Goal: Check status: Check status

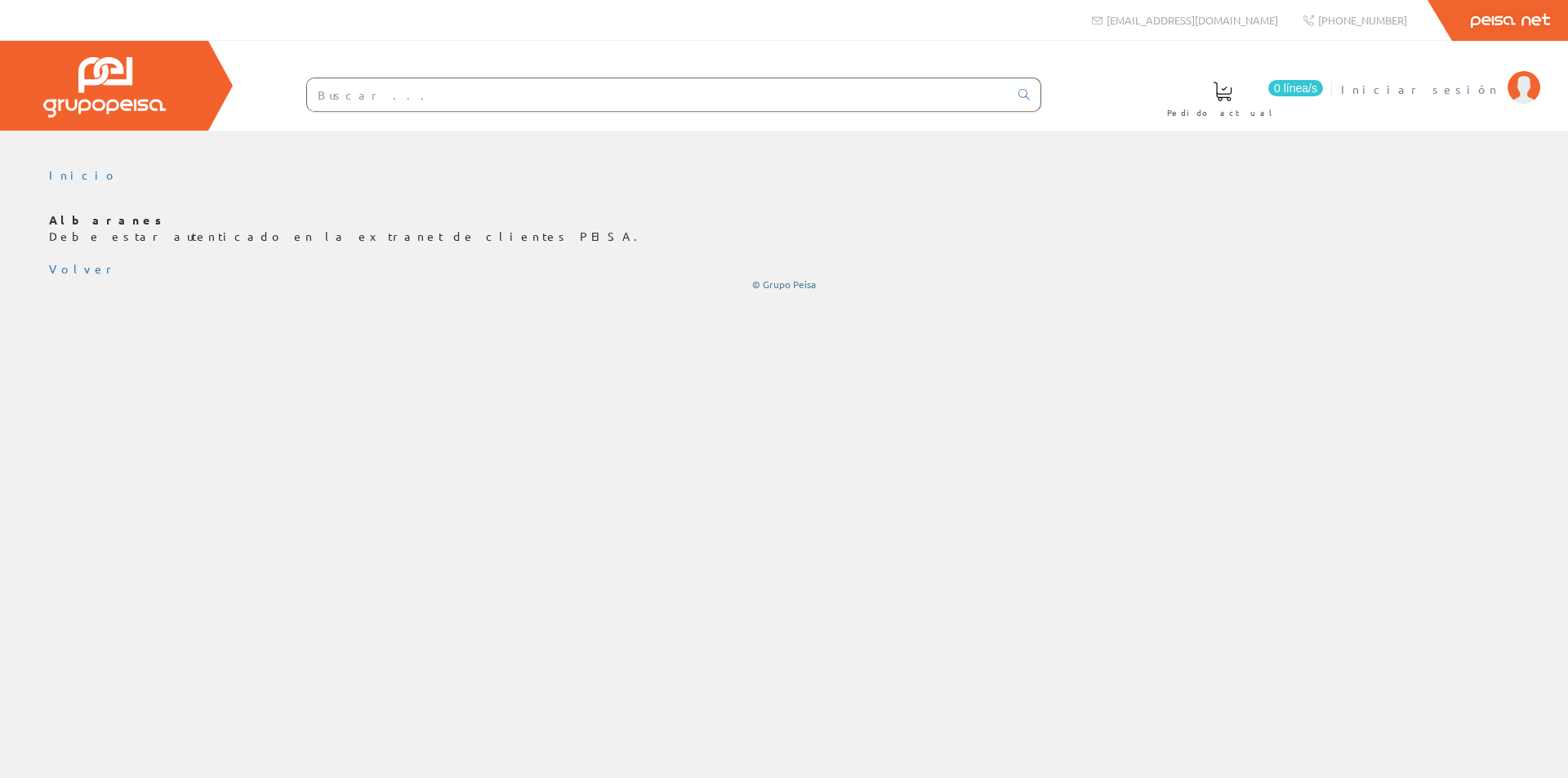
click at [1462, 92] on span "Iniciar sesión" at bounding box center [1420, 89] width 158 height 16
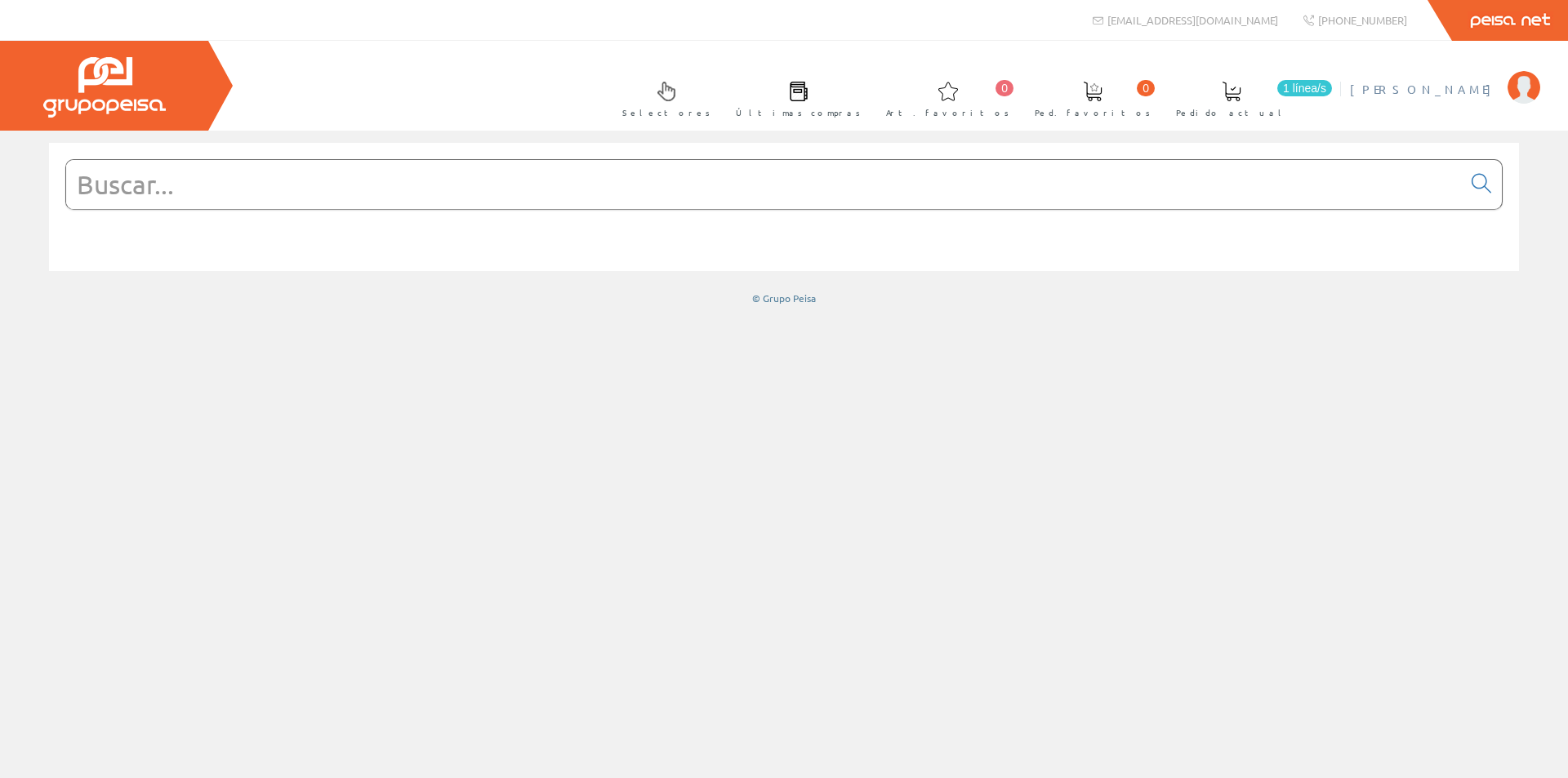
click at [1475, 88] on span "[PERSON_NAME]" at bounding box center [1424, 89] width 150 height 16
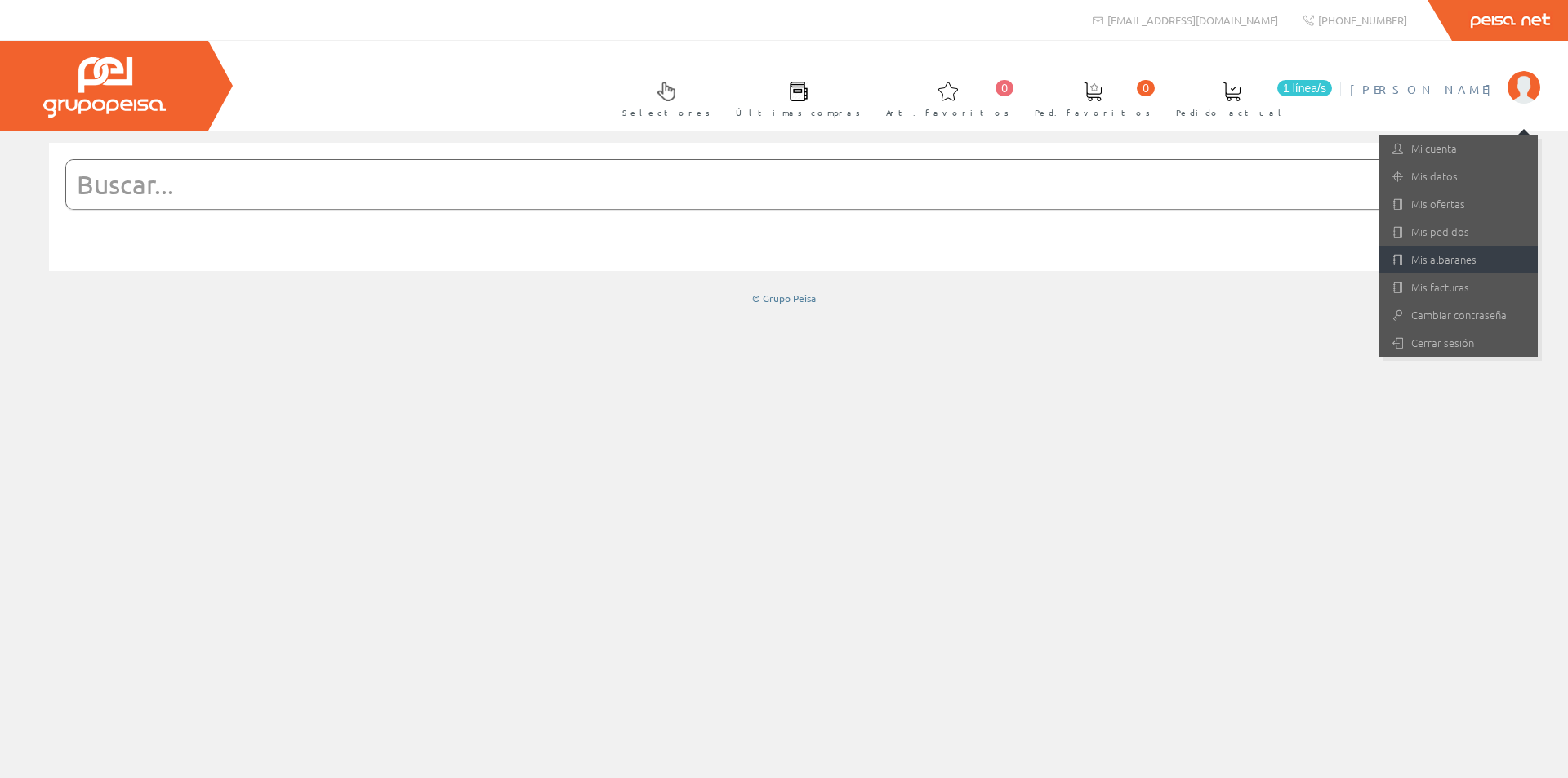
click at [1412, 253] on link "Mis albaranes" at bounding box center [1458, 260] width 159 height 28
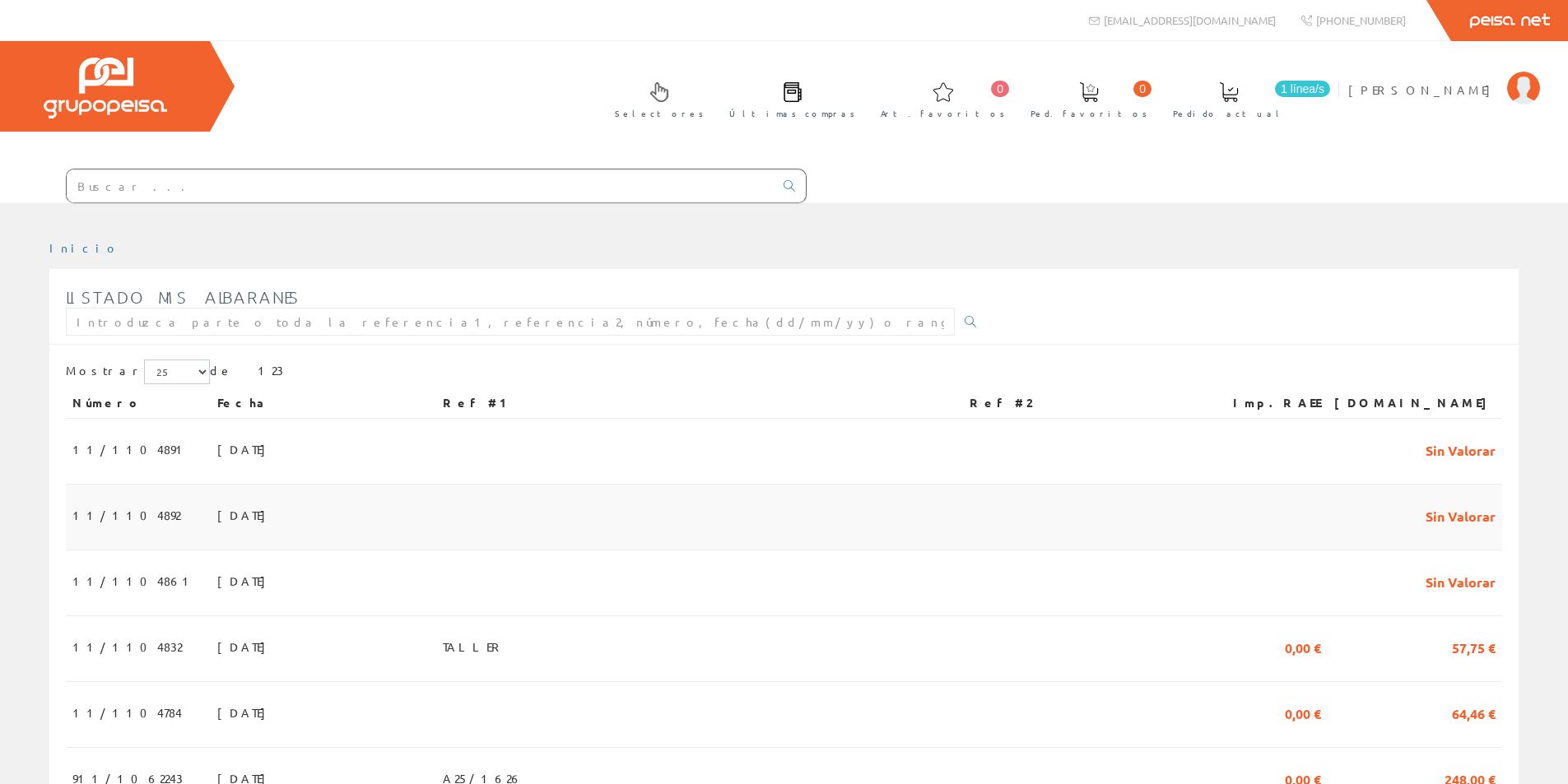
click at [138, 515] on td "11/1104892" at bounding box center [138, 517] width 145 height 66
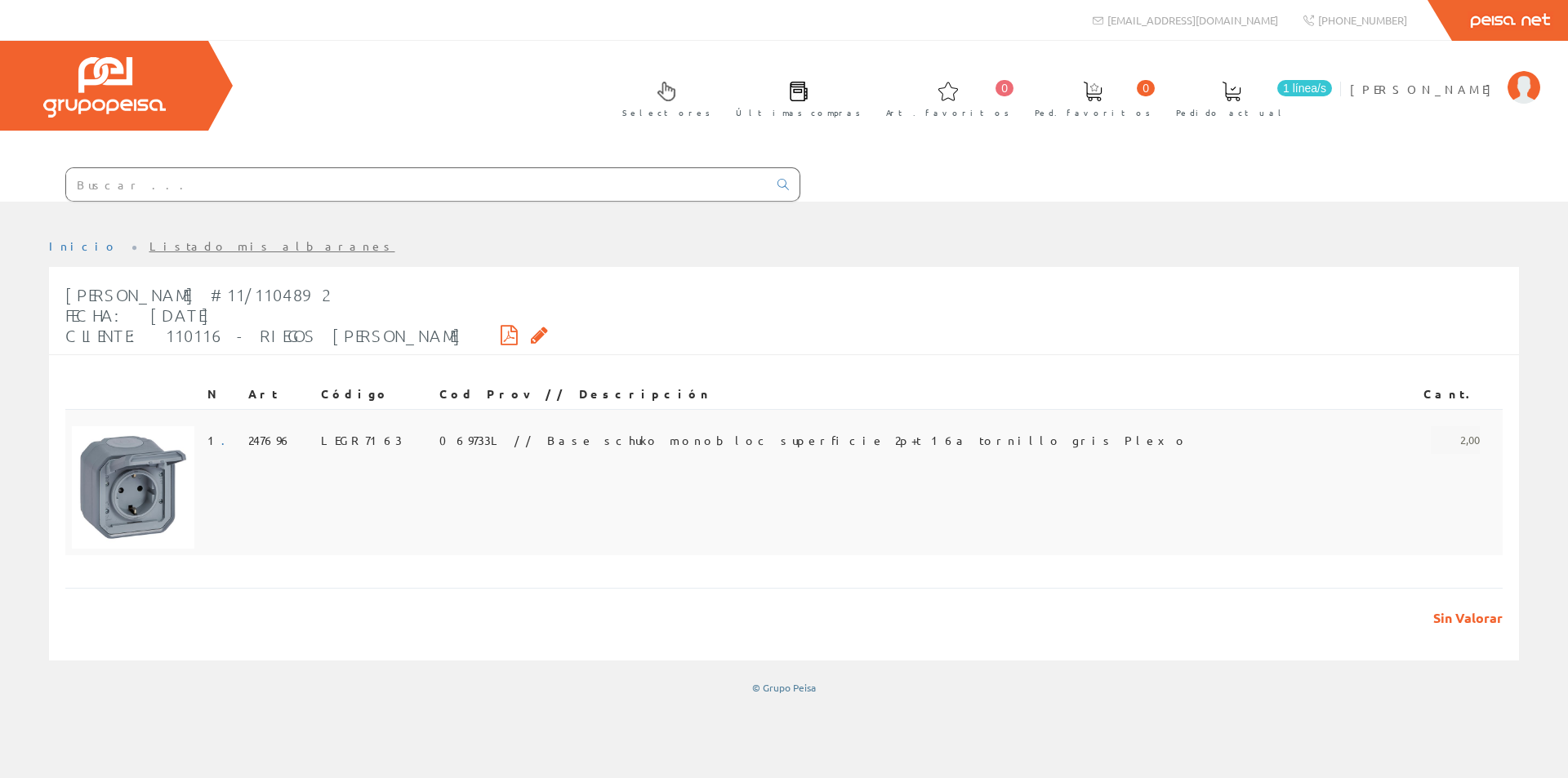
click at [594, 436] on span "069733L // Base schuko monobloc superficie 2p+t 16a tornillo gris Plexo" at bounding box center [814, 440] width 749 height 28
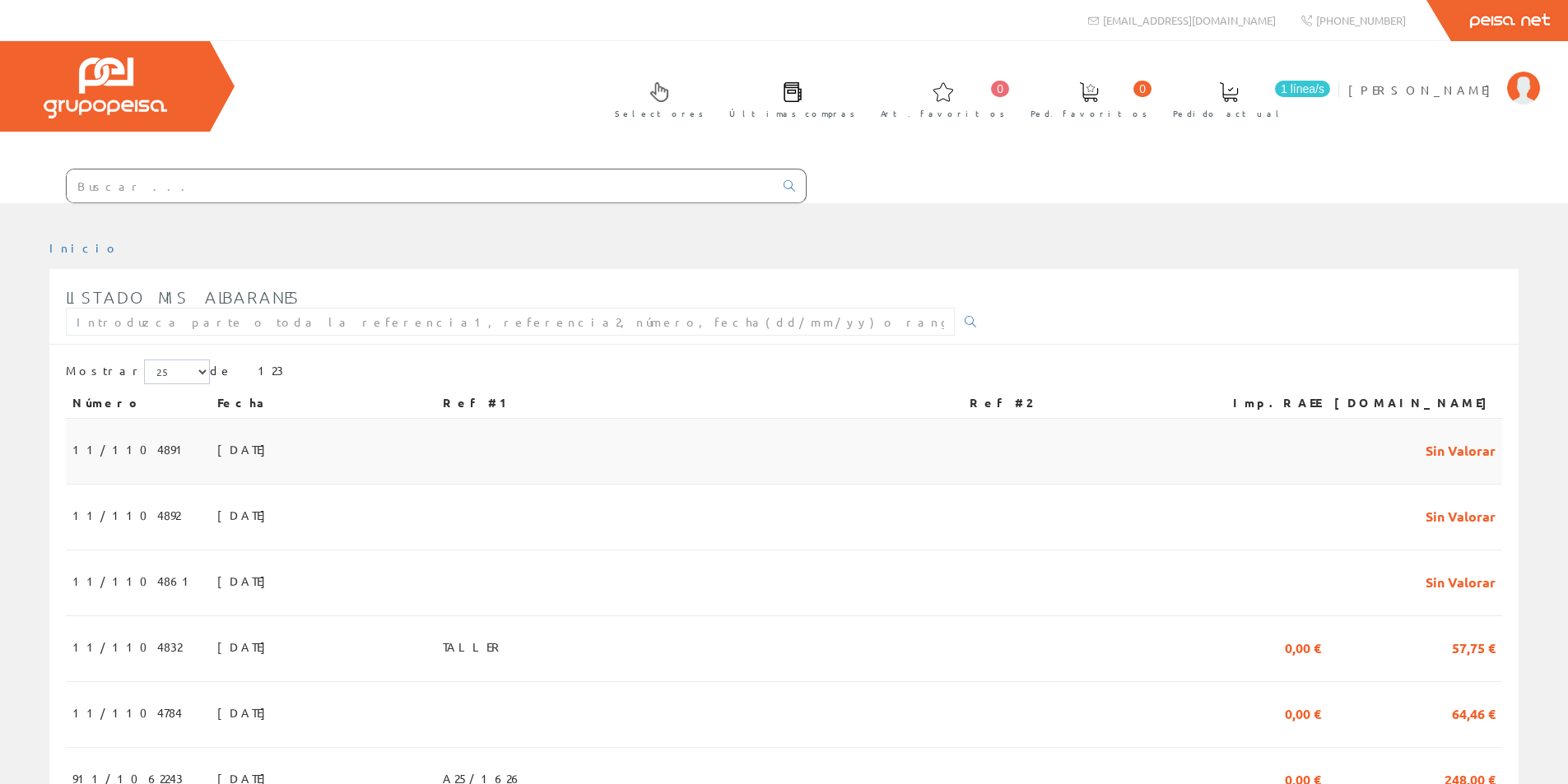
click at [145, 444] on td "11/1104891" at bounding box center [138, 452] width 145 height 66
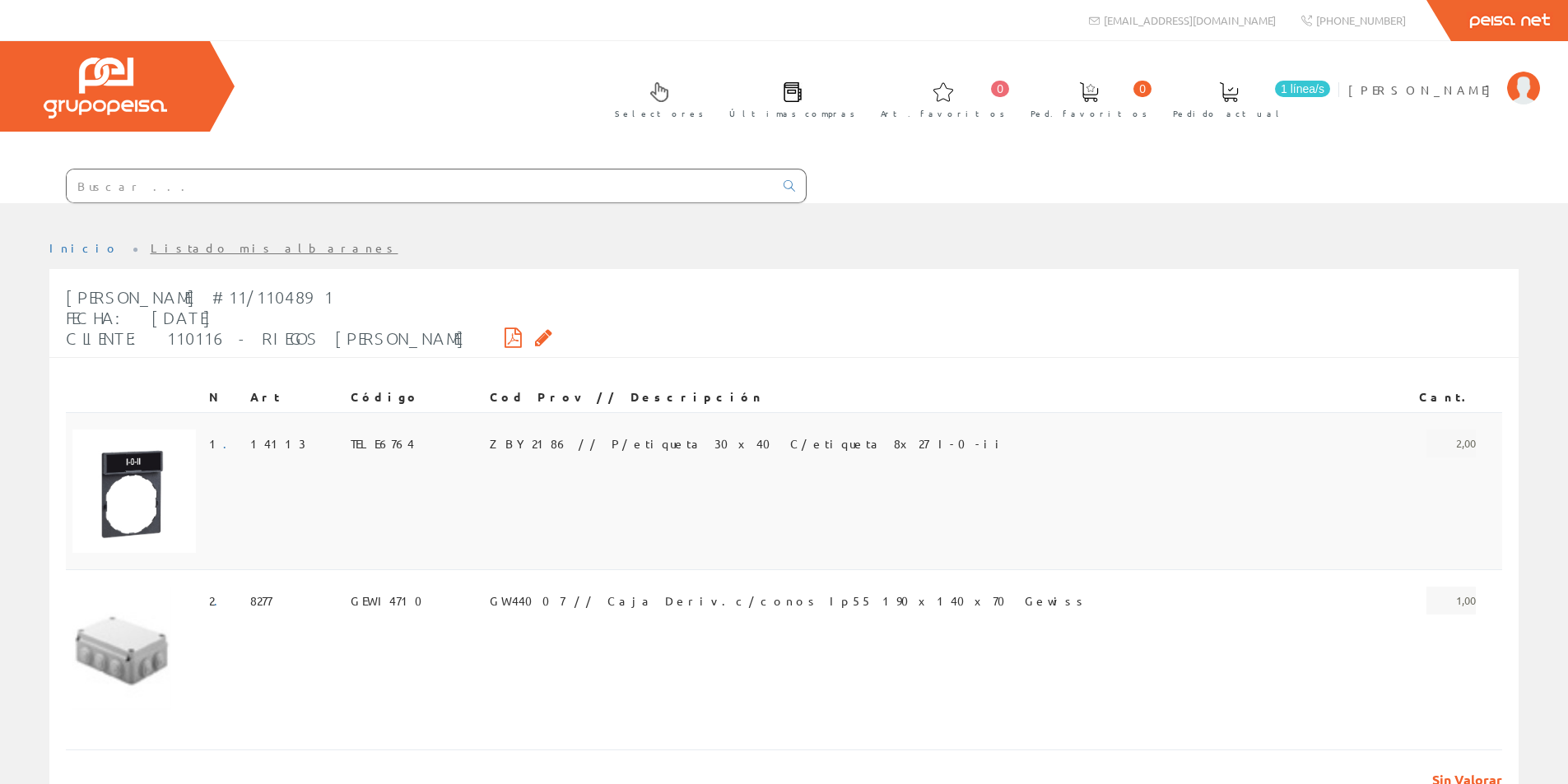
click at [574, 440] on span "ZBY2186 // P/etiqueta 30x40 C/etiqueta 8x27 I-0-ii" at bounding box center [748, 444] width 517 height 28
click at [574, 600] on span "GW44007 // Caja Deriv.c/conos Ip55 190x140x70 Gewiss" at bounding box center [788, 600] width 599 height 28
